Goal: Information Seeking & Learning: Learn about a topic

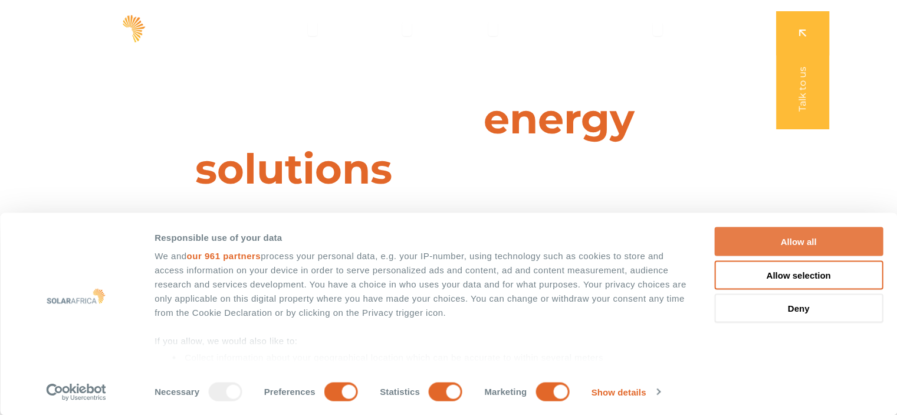
click at [745, 245] on button "Allow all" at bounding box center [798, 241] width 169 height 29
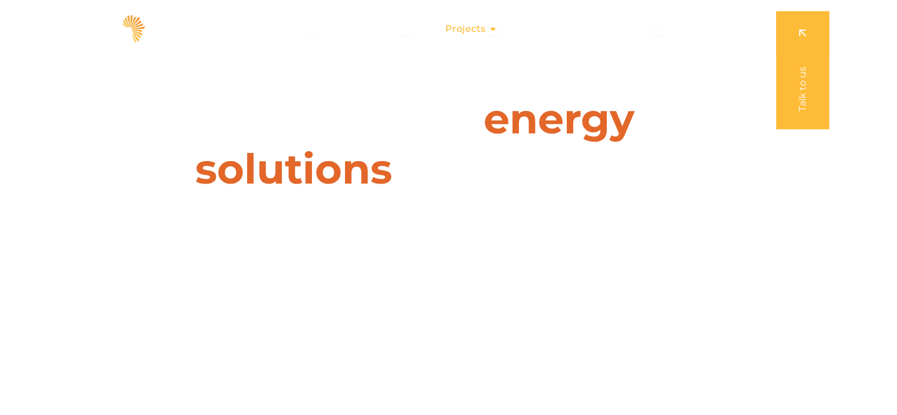
click at [481, 25] on span "Projects" at bounding box center [465, 29] width 40 height 14
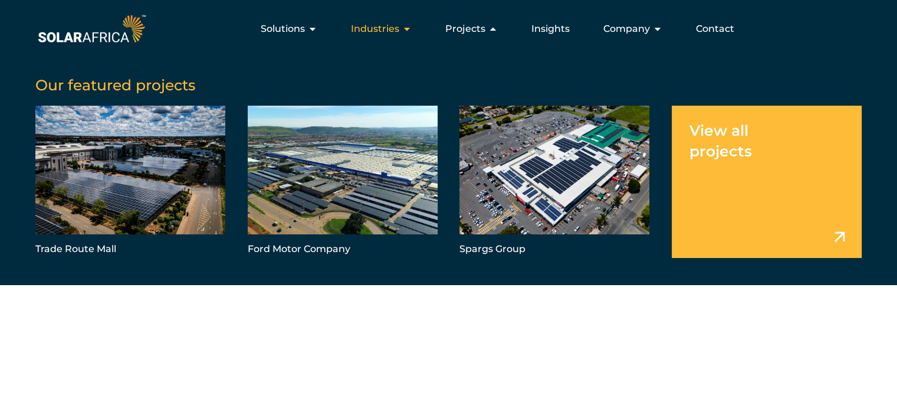
click at [382, 32] on span "Industries" at bounding box center [375, 29] width 48 height 14
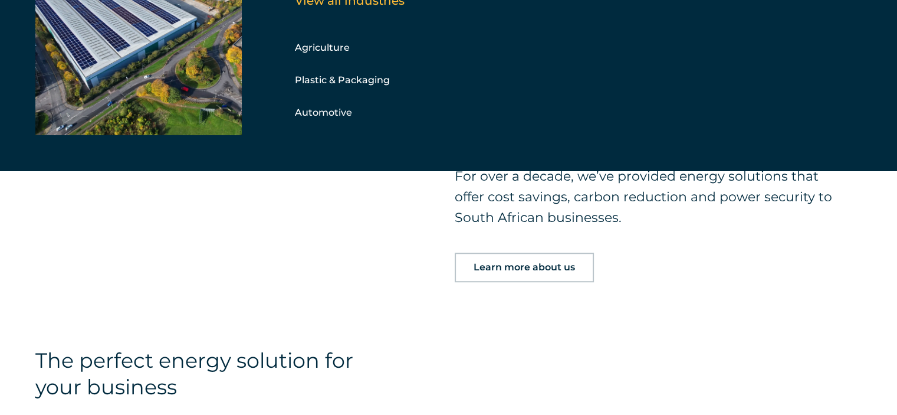
scroll to position [885, 0]
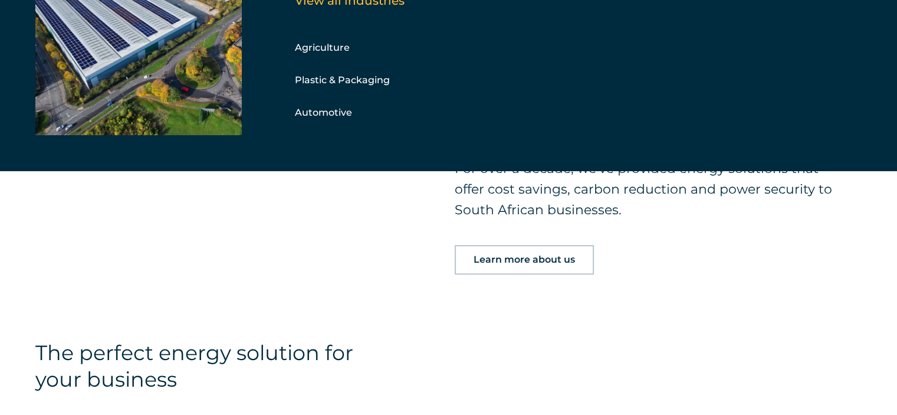
click at [537, 261] on span "Learn more about us" at bounding box center [524, 259] width 101 height 9
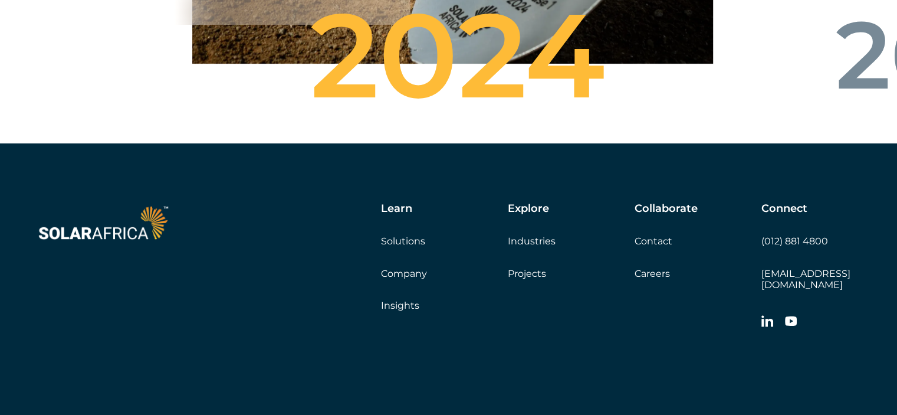
scroll to position [4258, 0]
